Goal: Find specific page/section: Find specific page/section

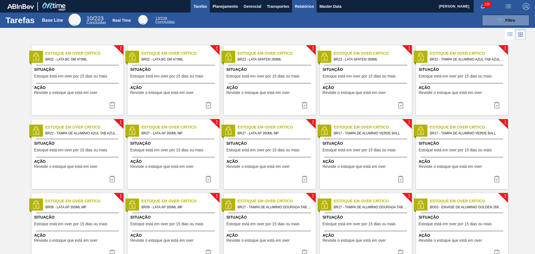
click at [307, 7] on span "Relatórios" at bounding box center [304, 6] width 19 height 7
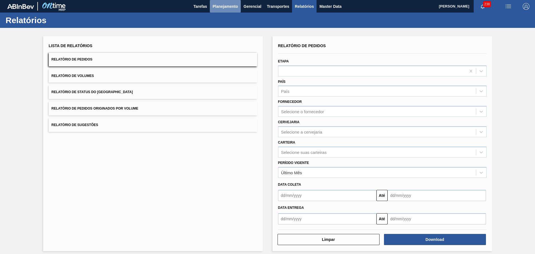
click at [216, 6] on span "Planejamento" at bounding box center [225, 6] width 25 height 7
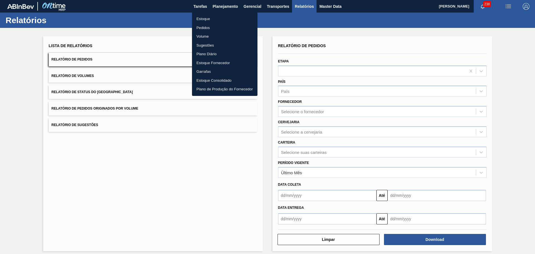
click at [208, 19] on li "Estoque" at bounding box center [225, 18] width 66 height 9
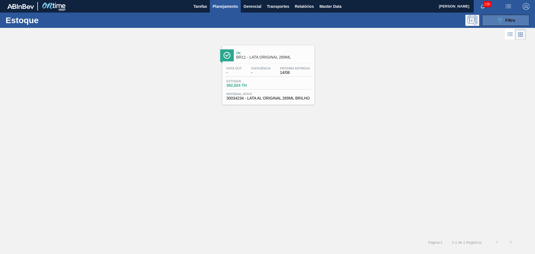
click at [497, 22] on icon "089F7B8B-B2A5-4AFE-B5C0-19BA573D28AC" at bounding box center [500, 20] width 7 height 7
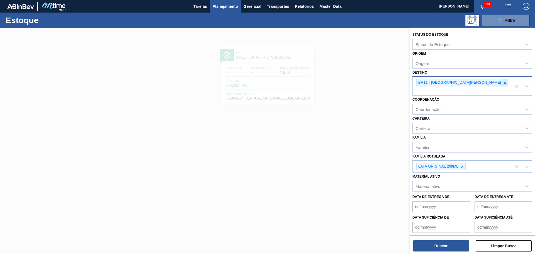
click at [503, 84] on icon at bounding box center [505, 83] width 4 height 4
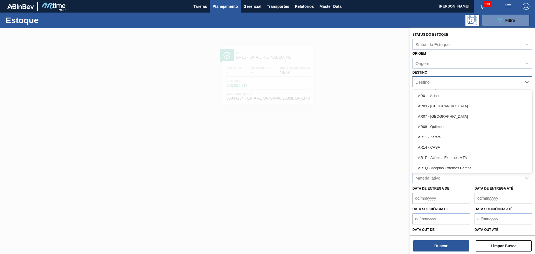
click at [450, 83] on div "Destino" at bounding box center [467, 82] width 109 height 8
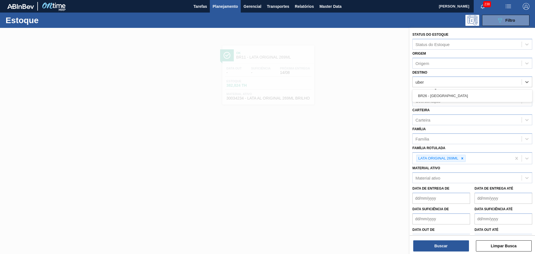
type input "uber"
